Goal: Information Seeking & Learning: Learn about a topic

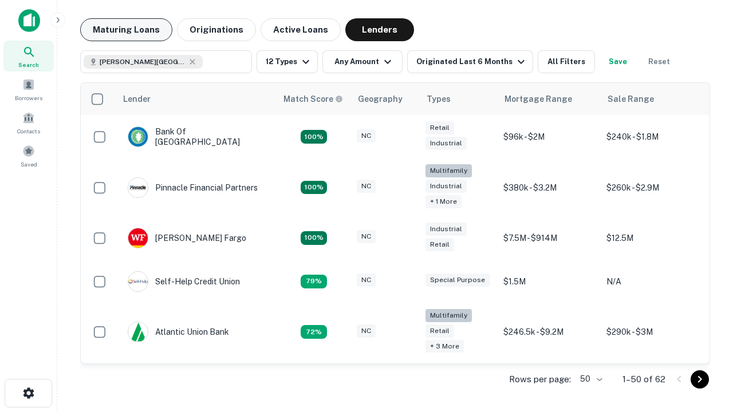
click at [124, 30] on button "Maturing Loans" at bounding box center [126, 29] width 92 height 23
